Goal: Transaction & Acquisition: Purchase product/service

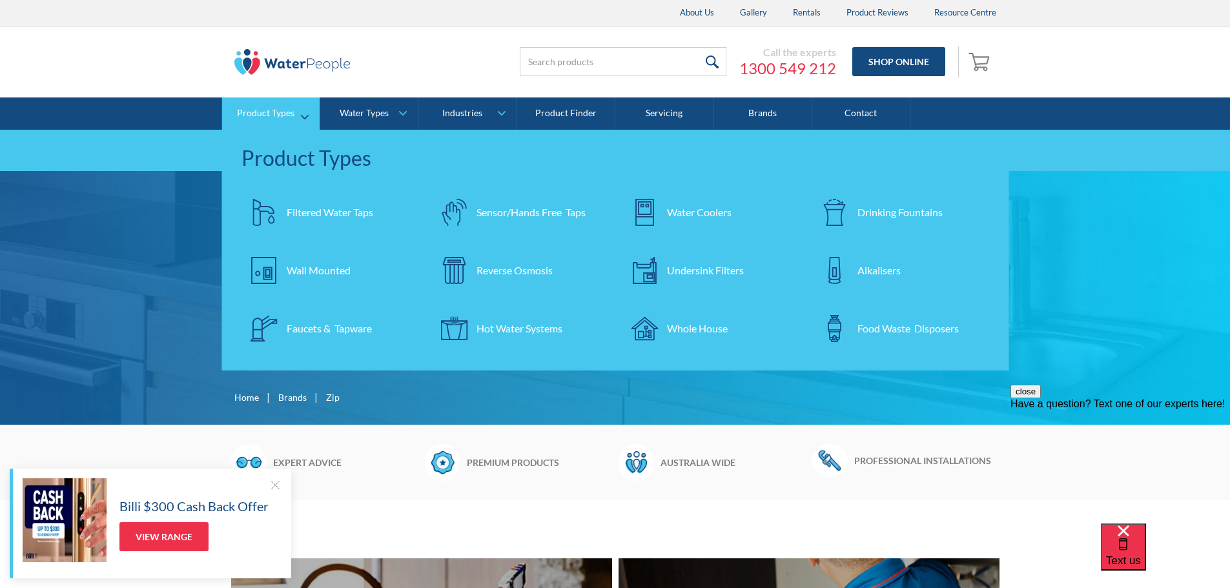
click at [312, 267] on div "Wall Mounted" at bounding box center [319, 270] width 64 height 15
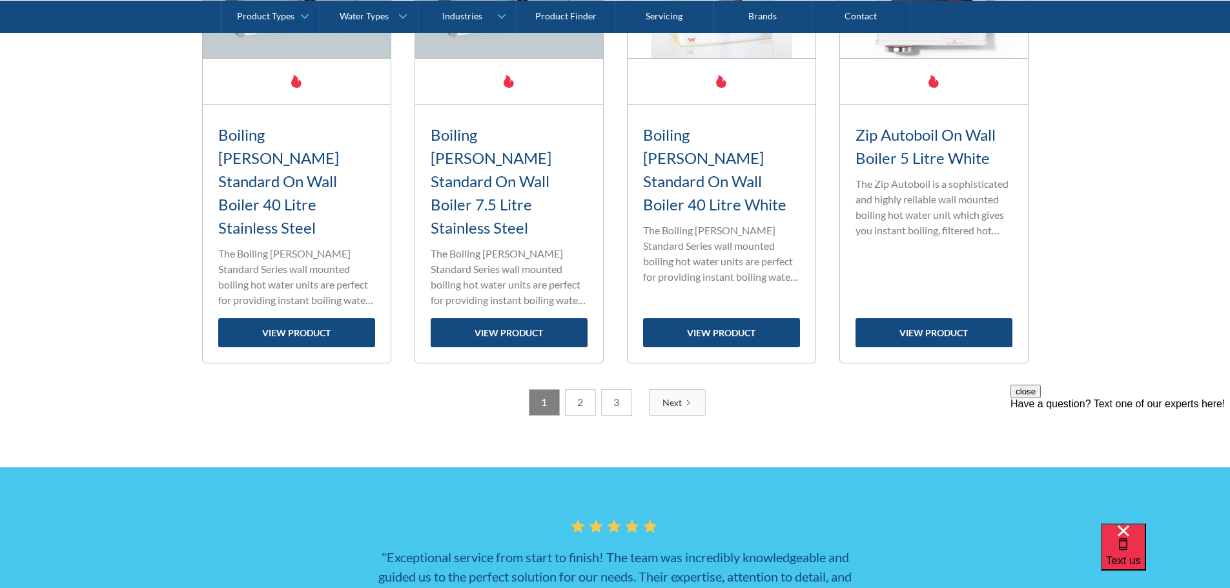
scroll to position [2130, 0]
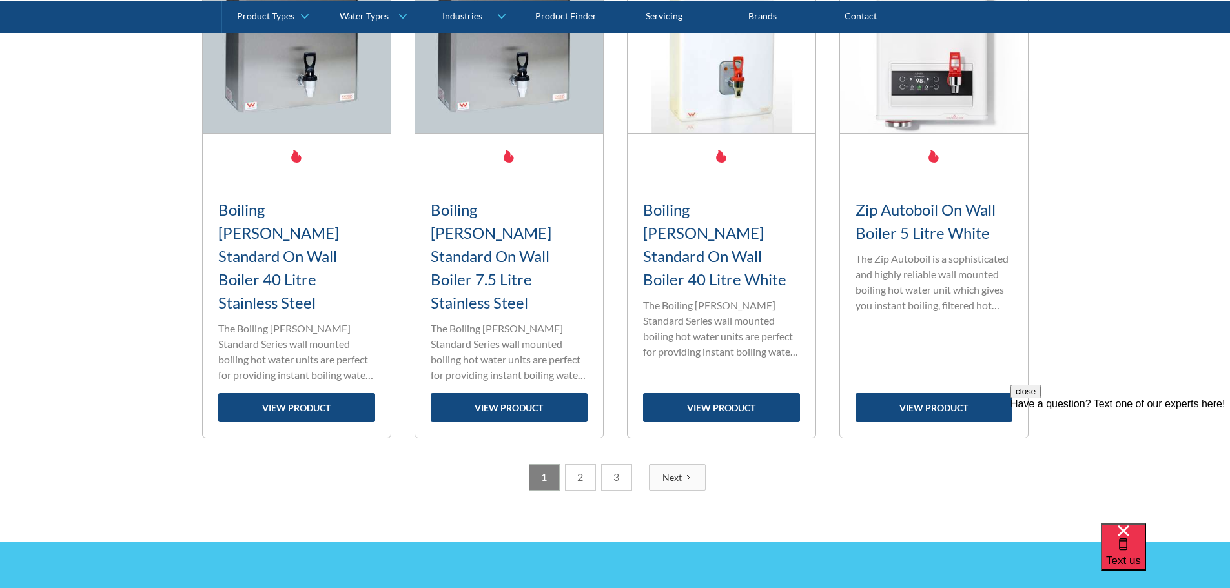
click at [589, 464] on link "2" at bounding box center [580, 477] width 31 height 26
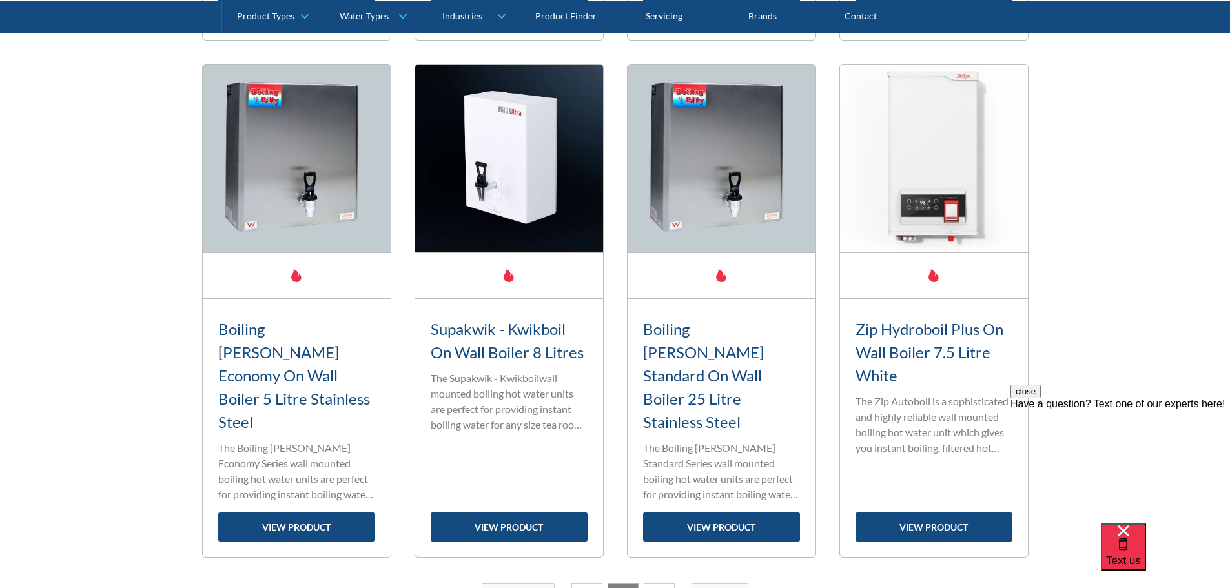
scroll to position [2090, 0]
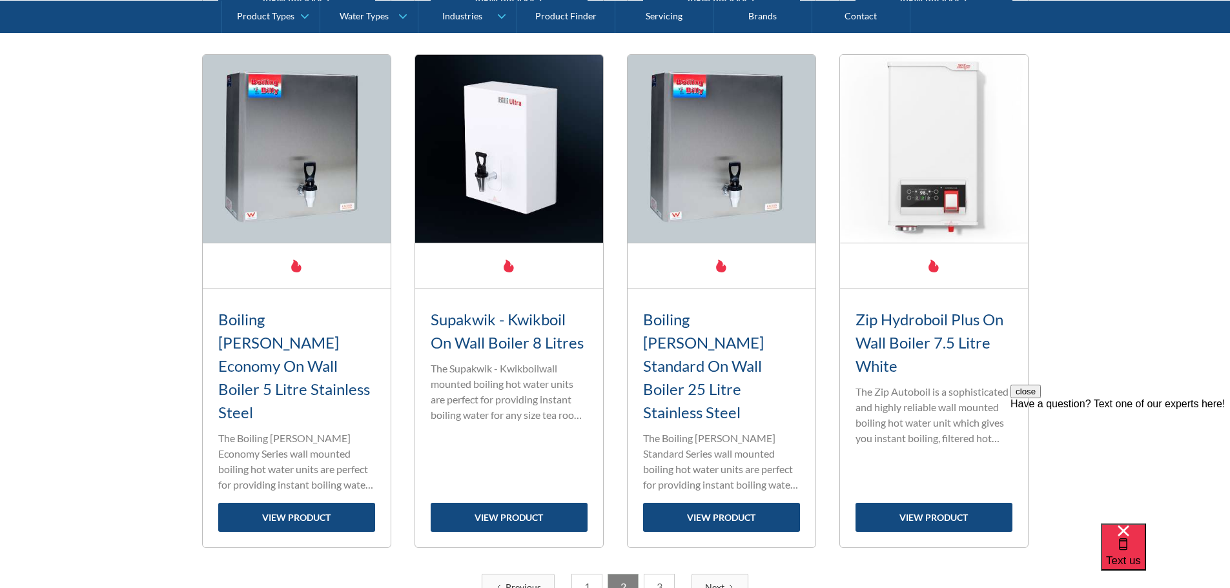
click at [651, 574] on link "3" at bounding box center [659, 587] width 31 height 26
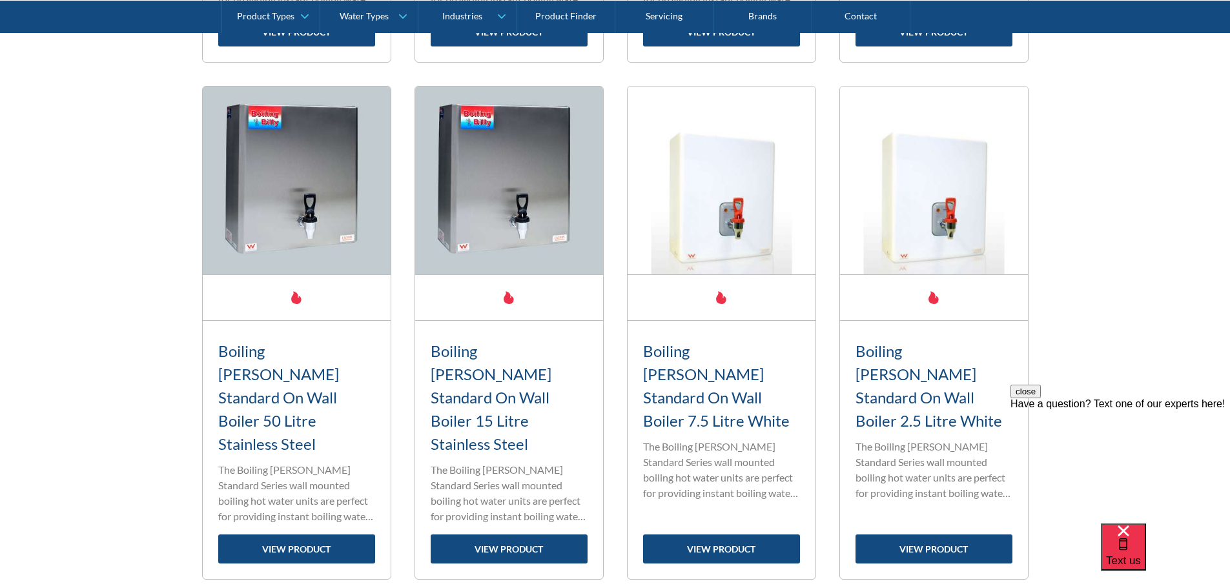
scroll to position [1574, 0]
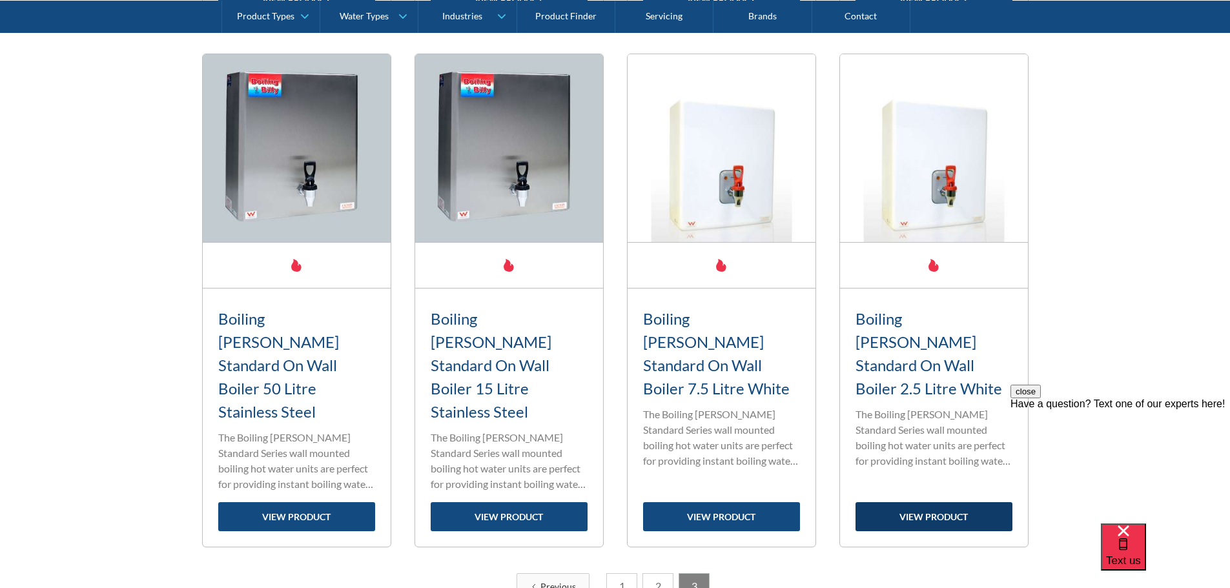
click at [952, 502] on link "view product" at bounding box center [933, 516] width 157 height 29
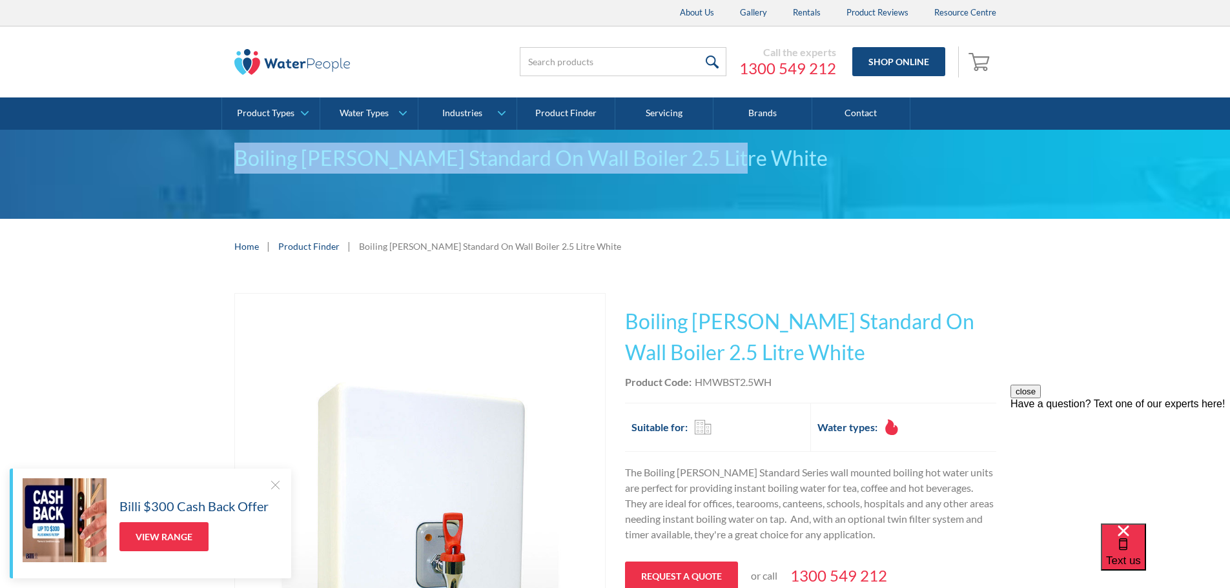
drag, startPoint x: 240, startPoint y: 151, endPoint x: 707, endPoint y: 150, distance: 466.7
click at [707, 150] on div "Boiling [PERSON_NAME] Standard On Wall Boiler 2.5 Litre White" at bounding box center [615, 158] width 762 height 31
copy div "Boiling [PERSON_NAME] Standard On Wall Boiler 2.5 Litre White"
